Goal: Task Accomplishment & Management: Manage account settings

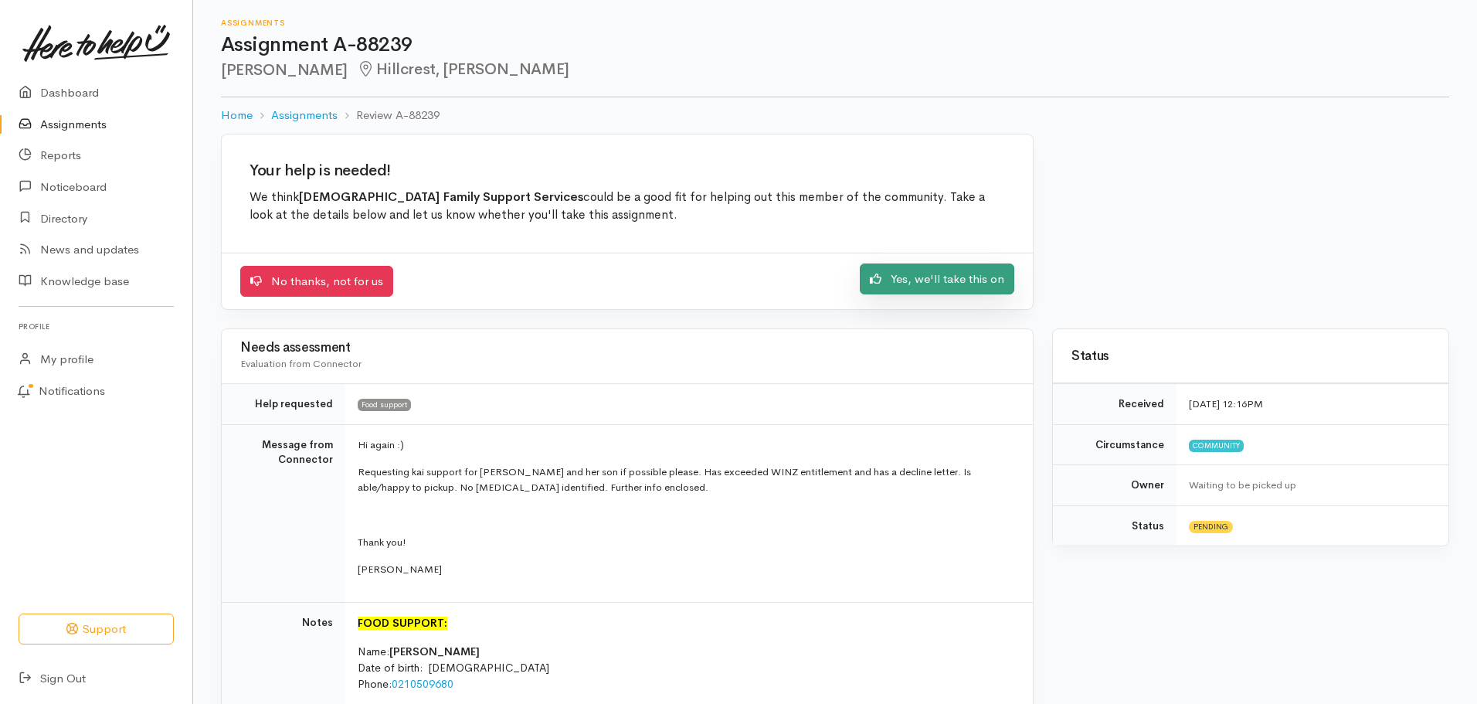
click at [922, 277] on link "Yes, we'll take this on" at bounding box center [937, 279] width 155 height 32
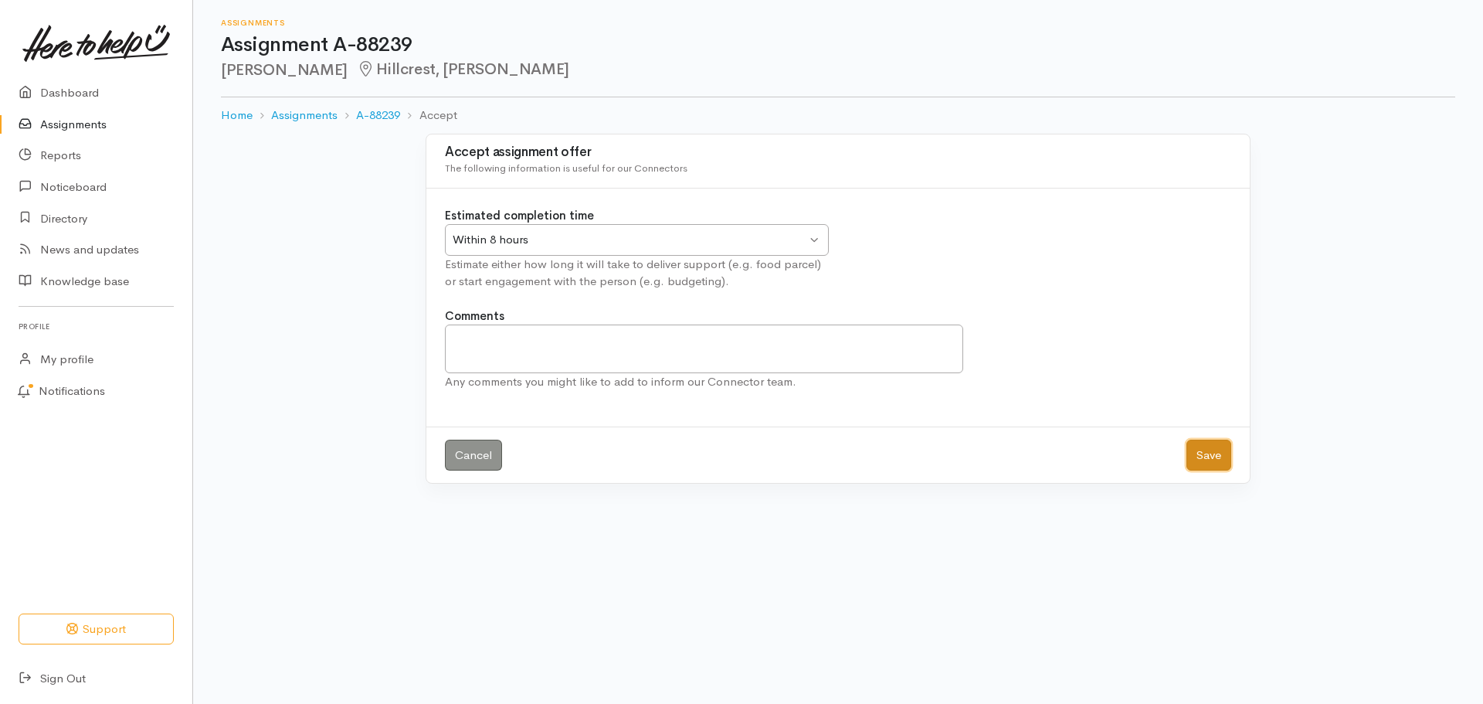
click at [1200, 458] on button "Save" at bounding box center [1209, 456] width 45 height 32
